Goal: Task Accomplishment & Management: Use online tool/utility

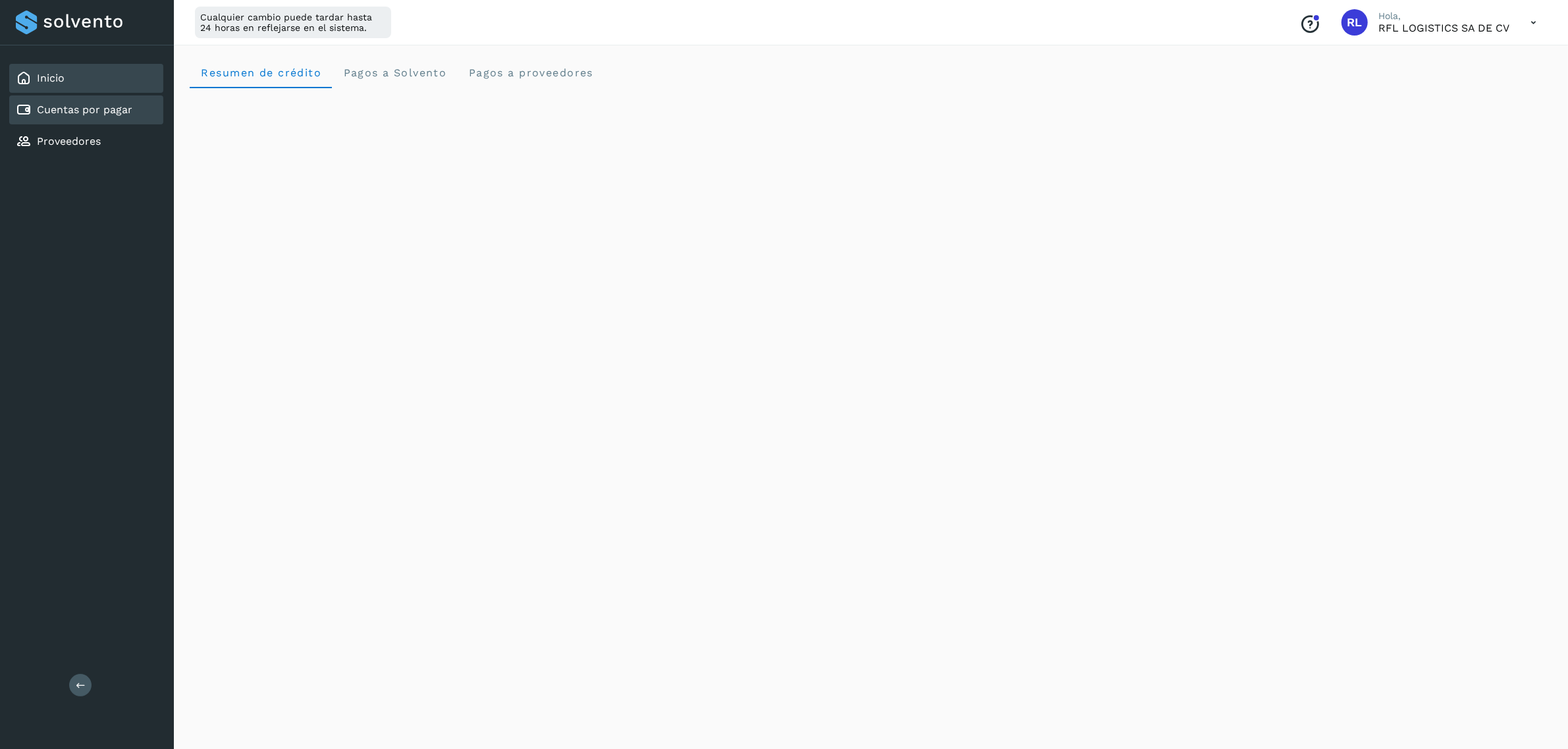
click at [133, 109] on div "Cuentas por pagar" at bounding box center [86, 109] width 154 height 29
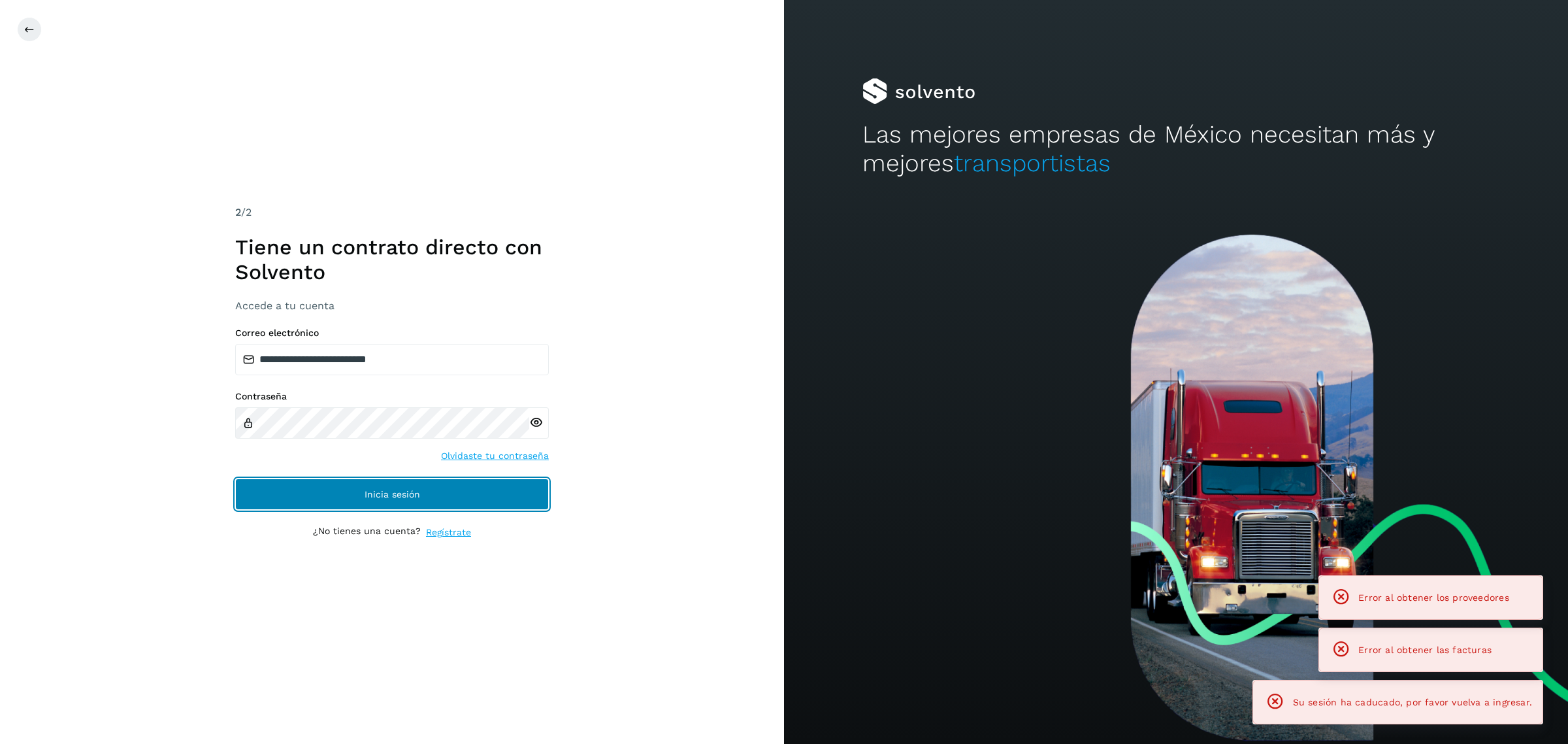
drag, startPoint x: 398, startPoint y: 491, endPoint x: 435, endPoint y: 449, distance: 56.0
click at [399, 490] on span "Inicia sesión" at bounding box center [393, 494] width 56 height 9
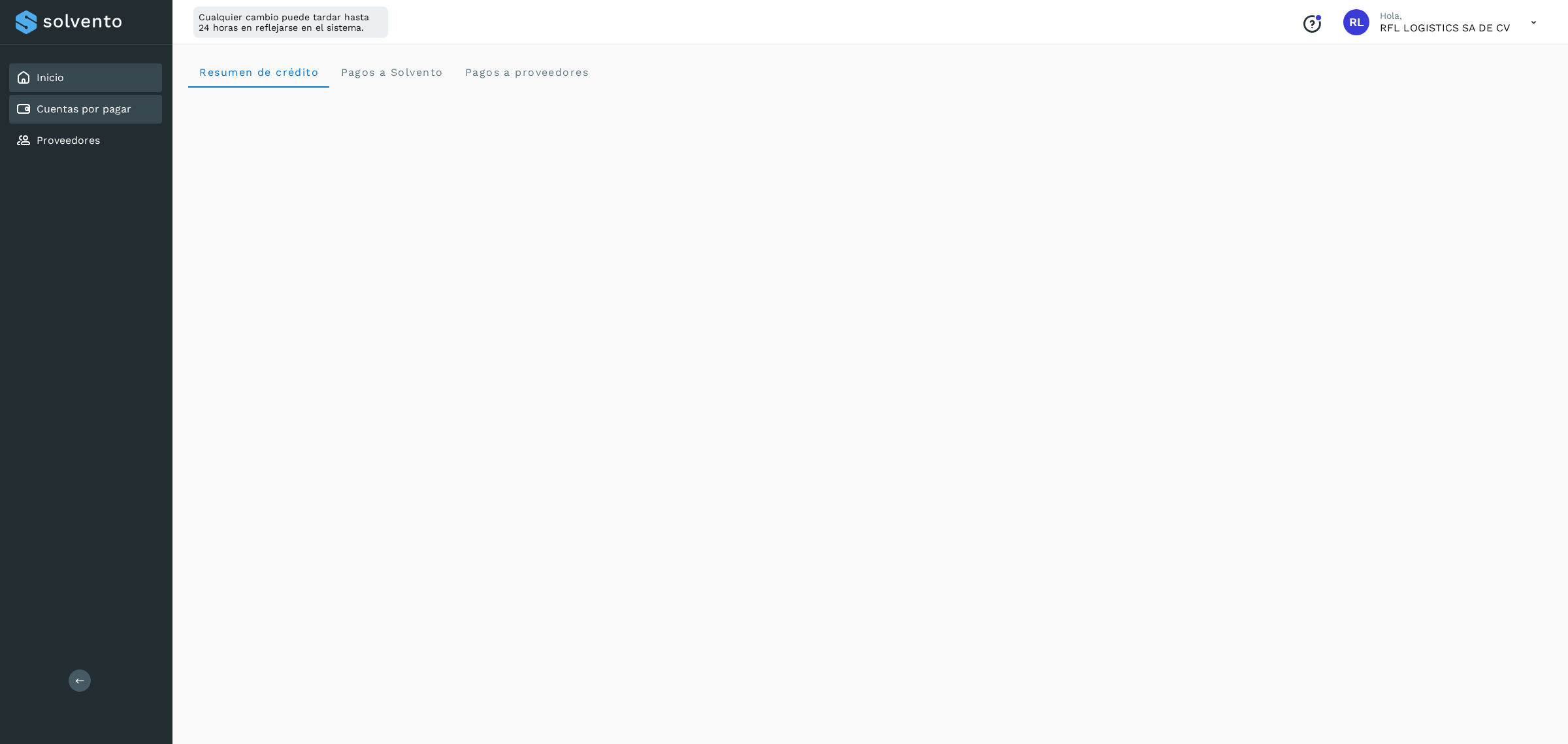
click at [70, 102] on div "Cuentas por pagar" at bounding box center [74, 109] width 116 height 16
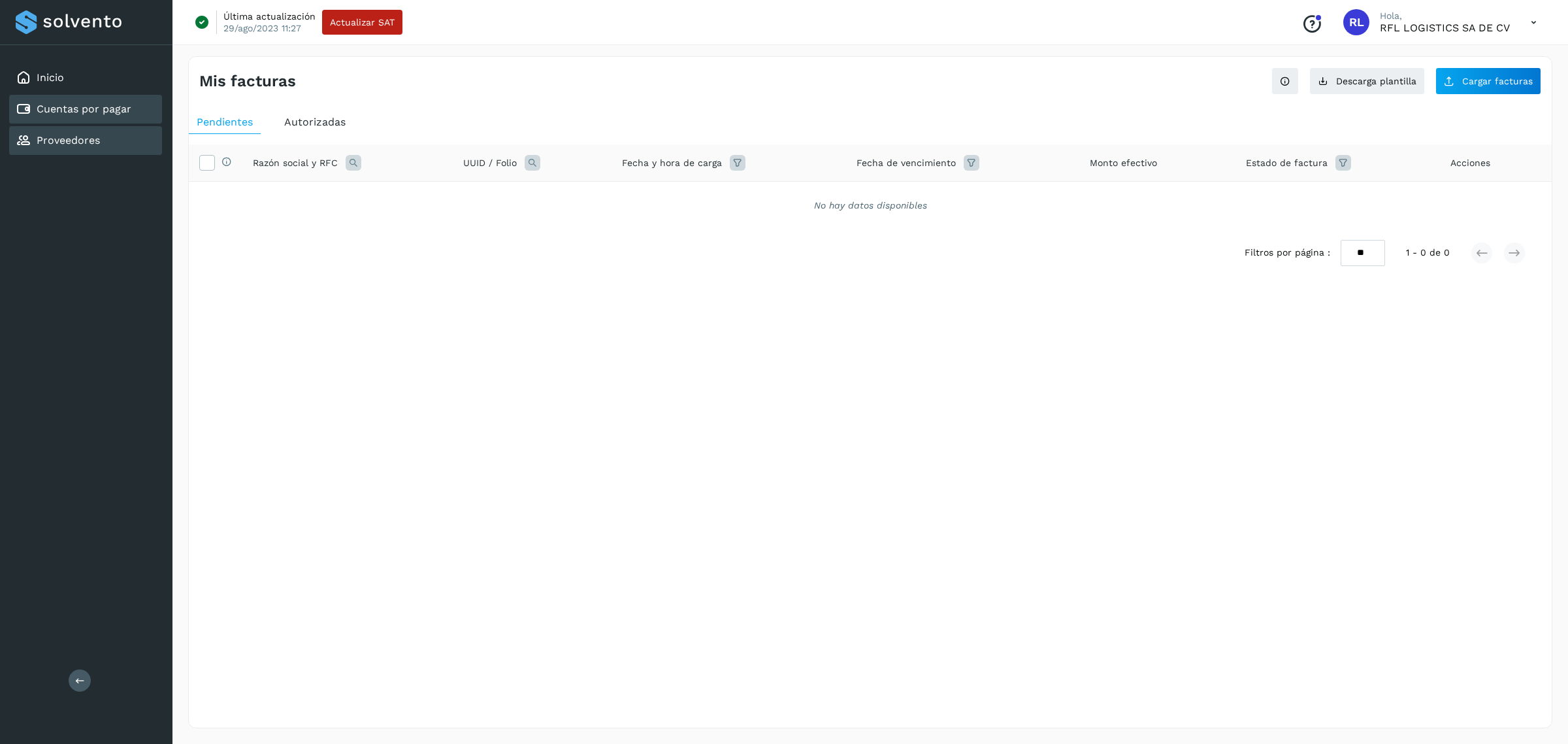
click at [117, 129] on div "Proveedores" at bounding box center [86, 140] width 153 height 29
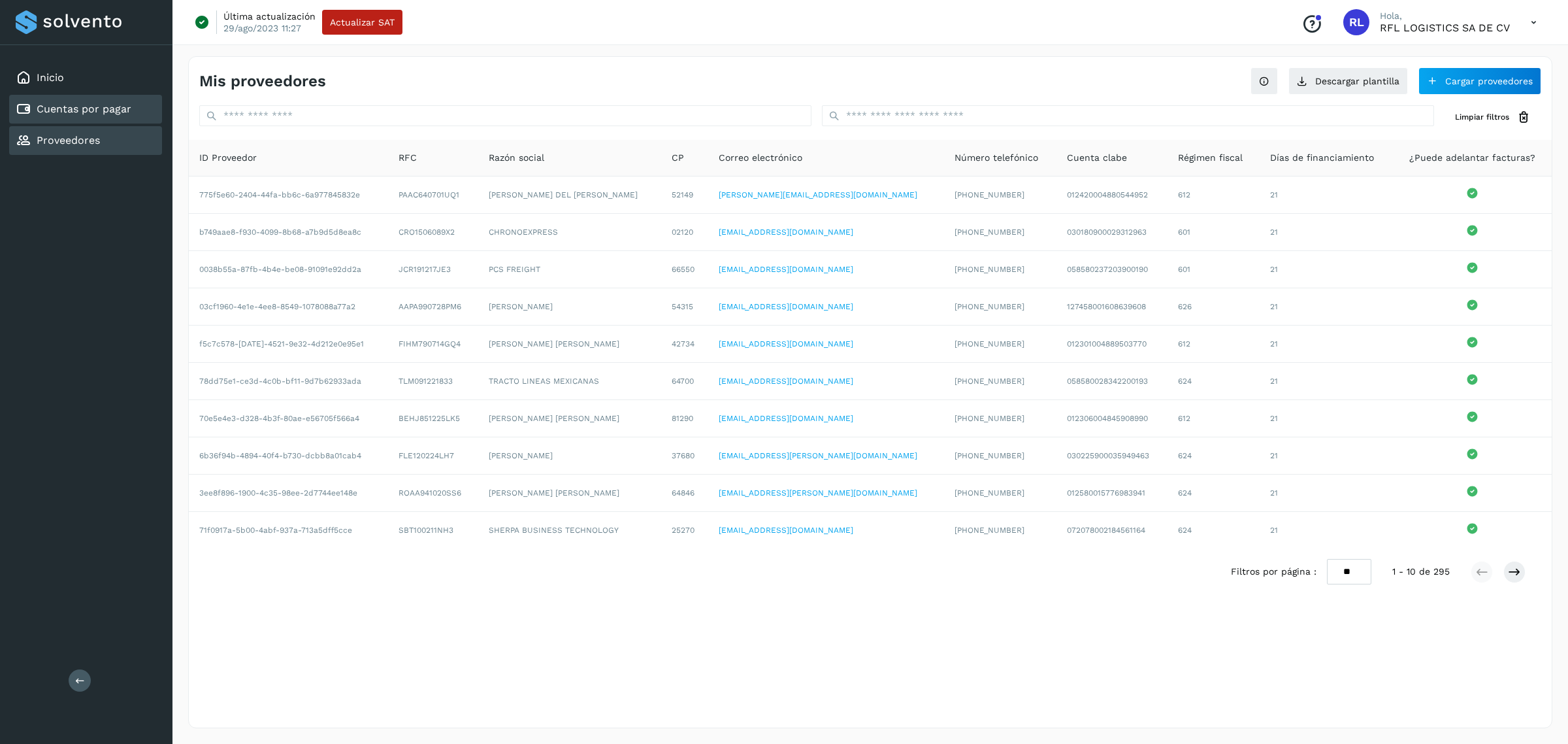
click at [136, 103] on div "Cuentas por pagar" at bounding box center [86, 109] width 153 height 29
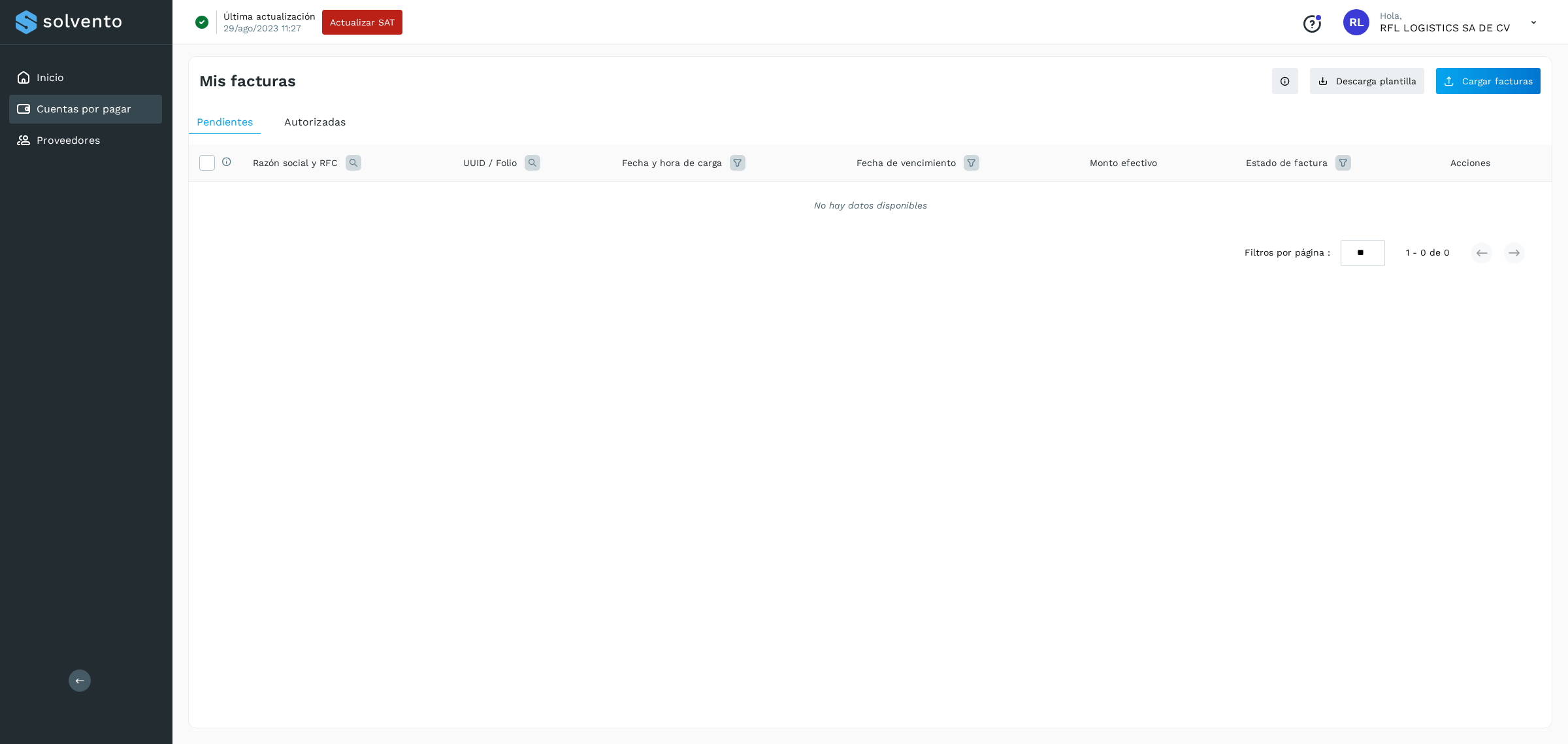
click at [531, 160] on icon at bounding box center [533, 163] width 16 height 16
click at [601, 197] on span at bounding box center [601, 192] width 15 height 15
click at [601, 217] on input "text" at bounding box center [619, 217] width 161 height 21
type input "****"
click at [646, 263] on button "Buscar" at bounding box center [651, 252] width 95 height 26
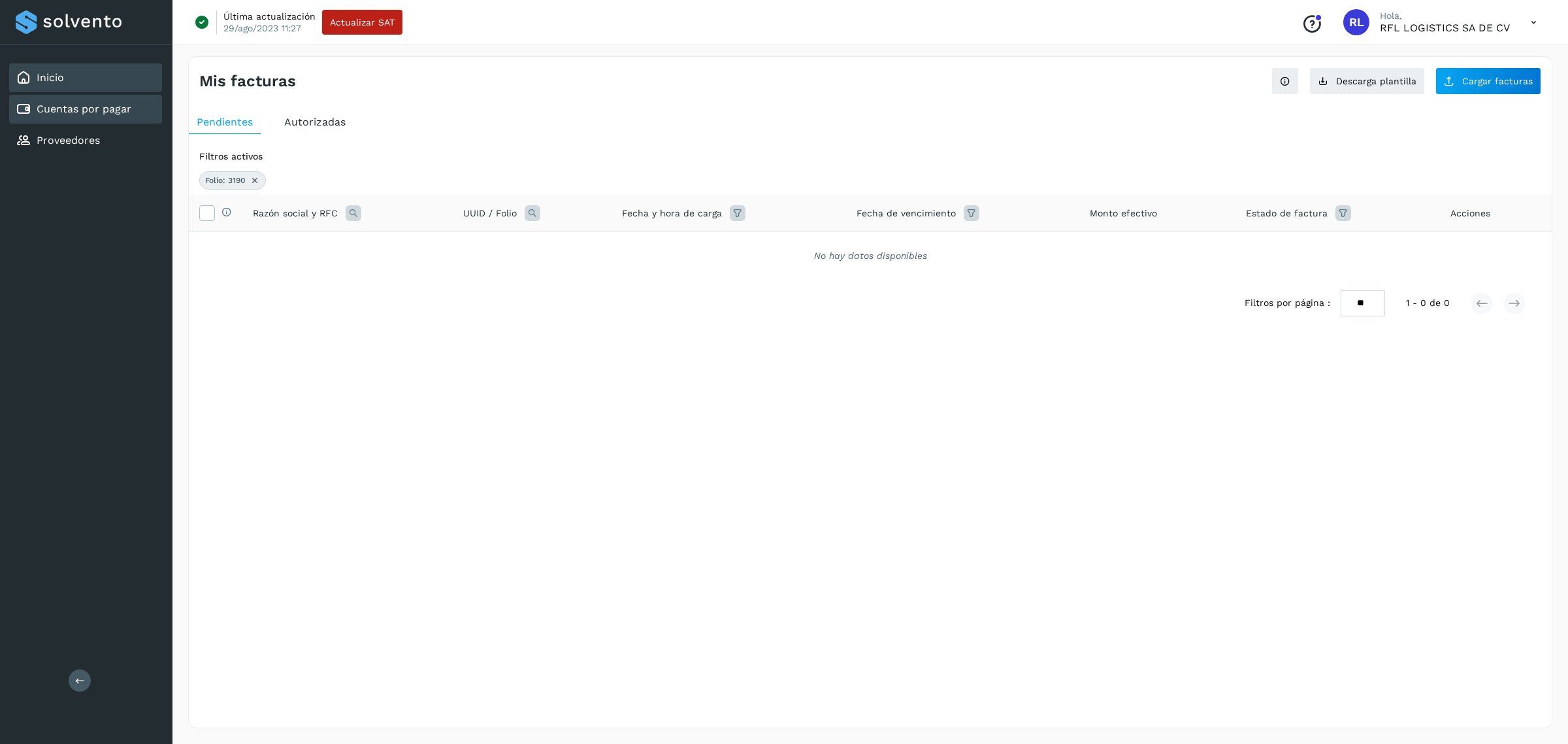
click at [106, 77] on div "Inicio" at bounding box center [86, 78] width 153 height 29
